Goal: Book appointment/travel/reservation

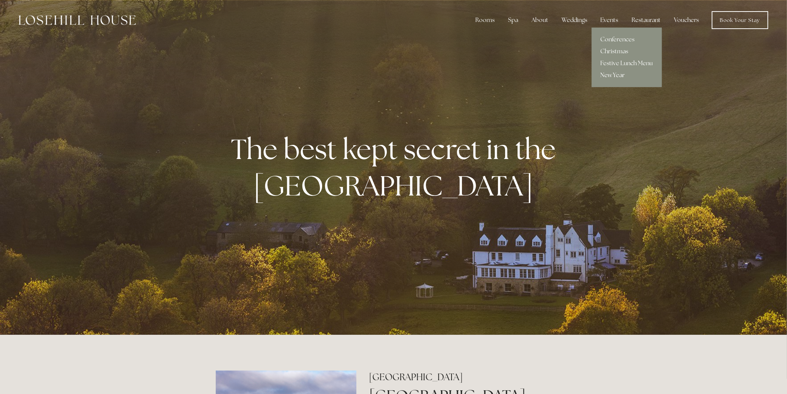
click at [615, 74] on link "New Year" at bounding box center [627, 75] width 70 height 12
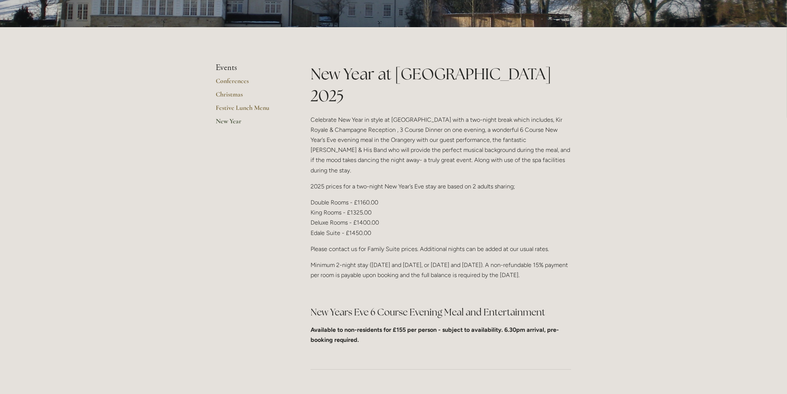
scroll to position [165, 0]
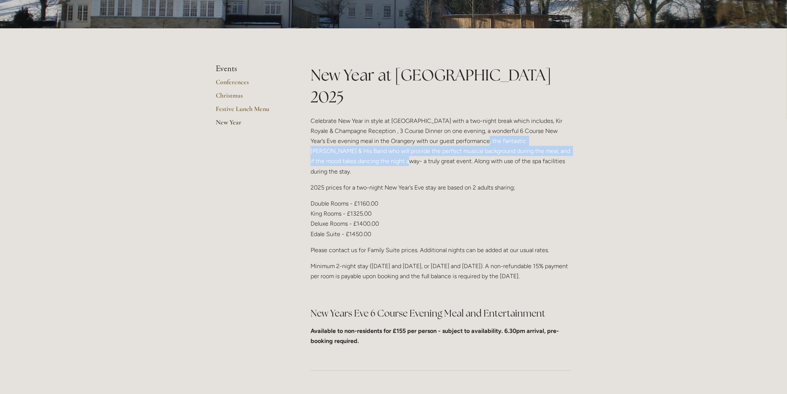
drag, startPoint x: 468, startPoint y: 119, endPoint x: 353, endPoint y: 141, distance: 117.3
click at [353, 141] on p "Celebrate New Year in style at Losehill House with a two-night break which incl…" at bounding box center [441, 146] width 261 height 61
copy p "he fantastic Conal Duffy & His Band who will provide the perfect musical backgr…"
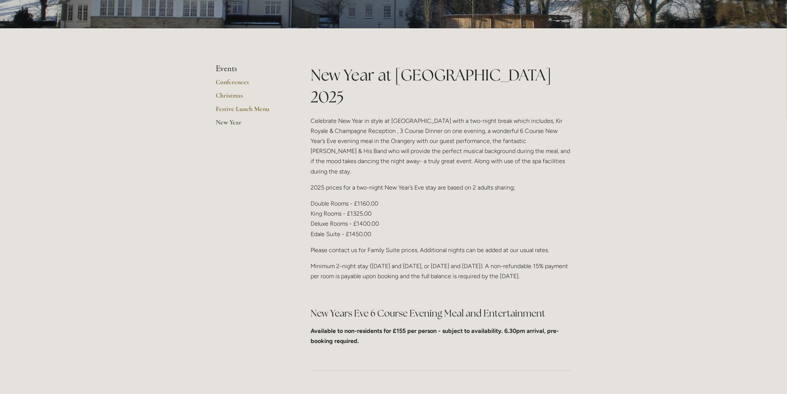
click at [670, 223] on div "Rooms Rooms Your Stay Book a stay Offers Spa" at bounding box center [393, 362] width 787 height 1055
